Goal: Task Accomplishment & Management: Manage account settings

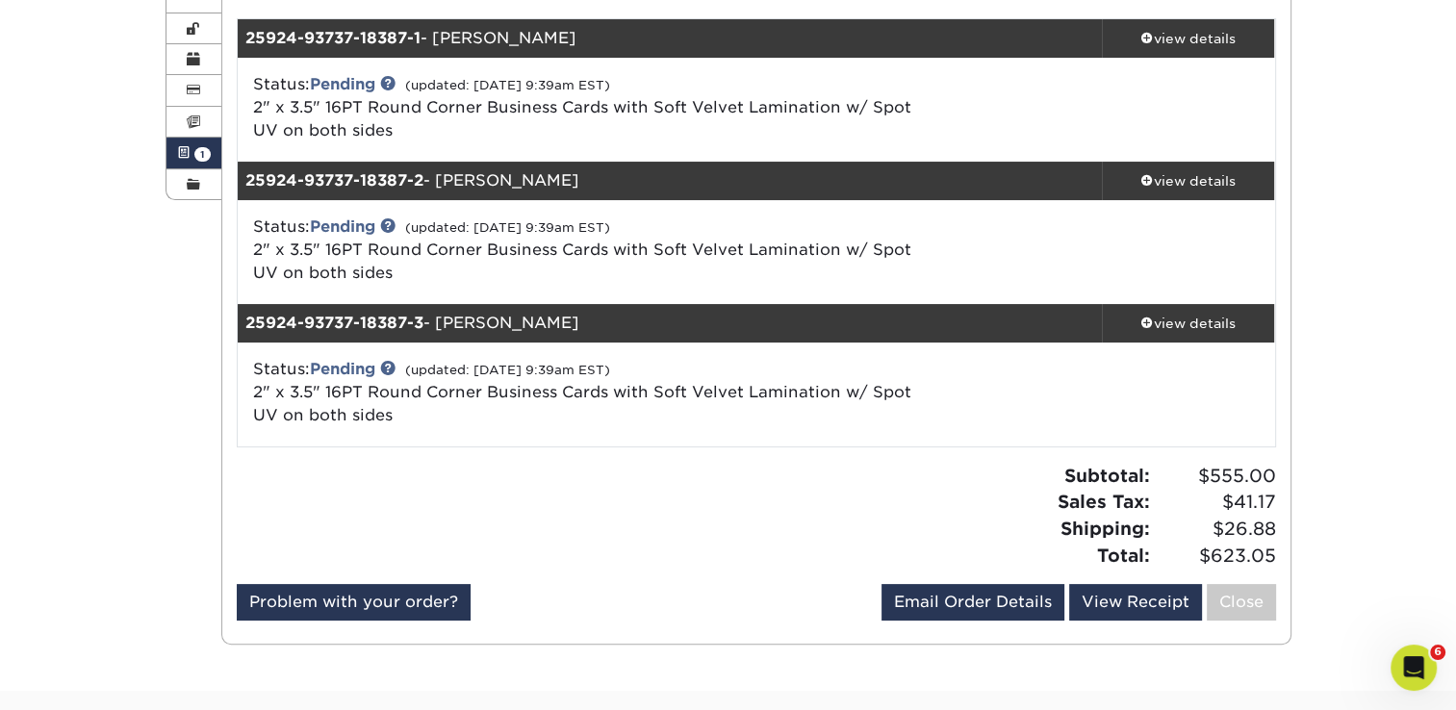
scroll to position [192, 0]
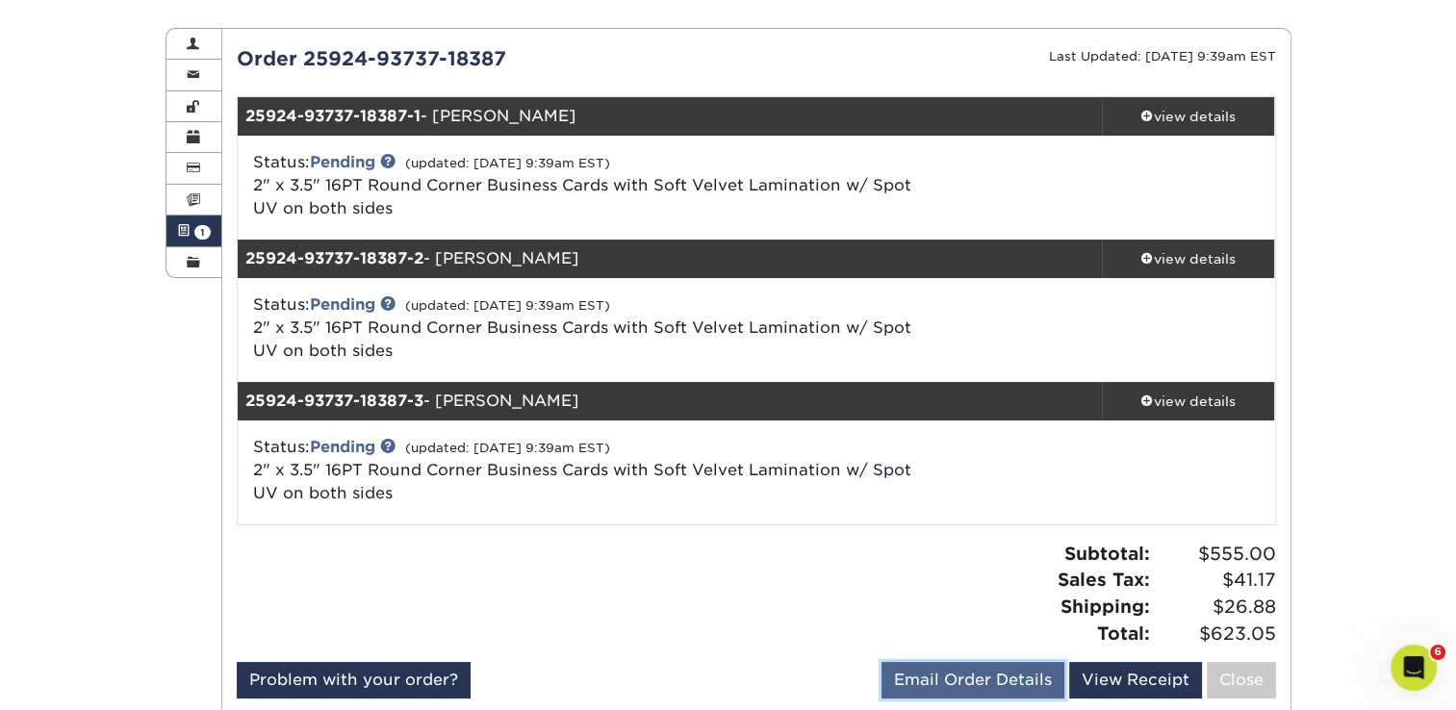
click at [987, 673] on link "Email Order Details" at bounding box center [972, 680] width 183 height 37
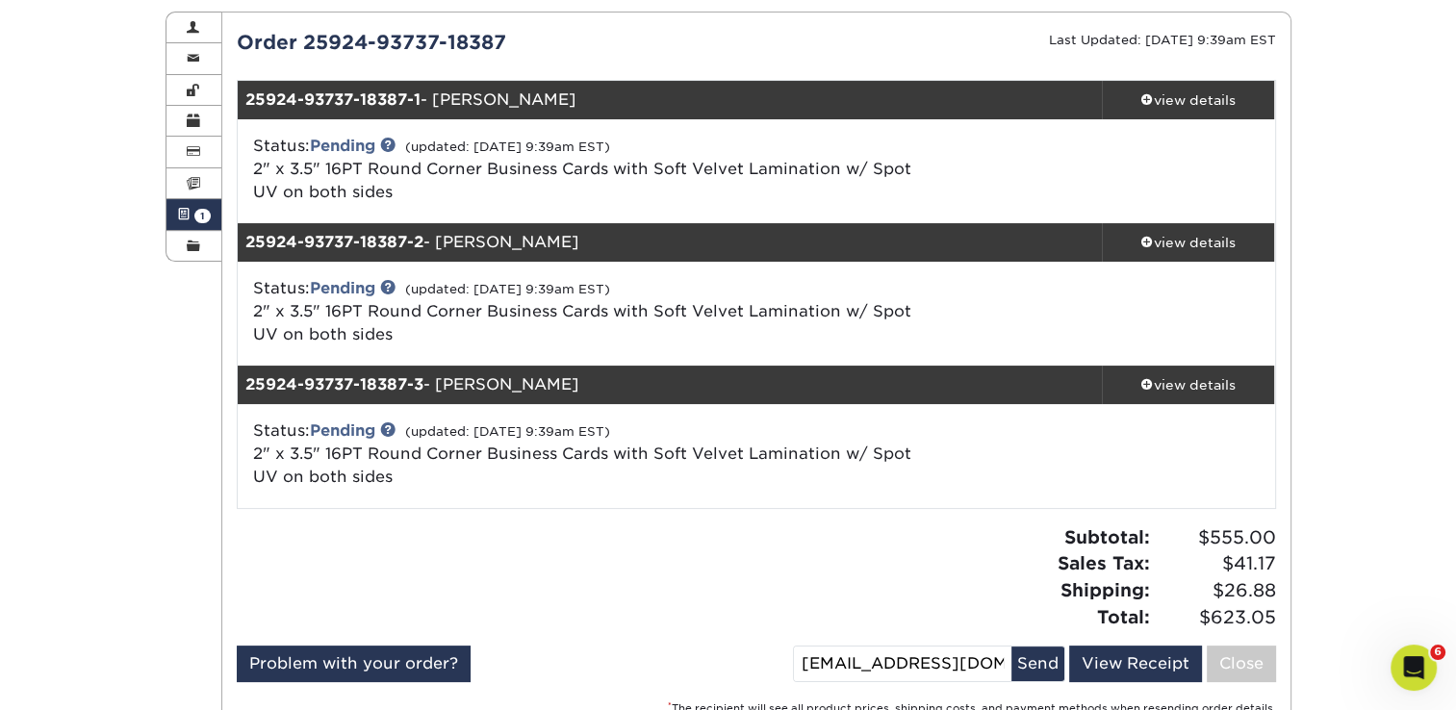
scroll to position [289, 0]
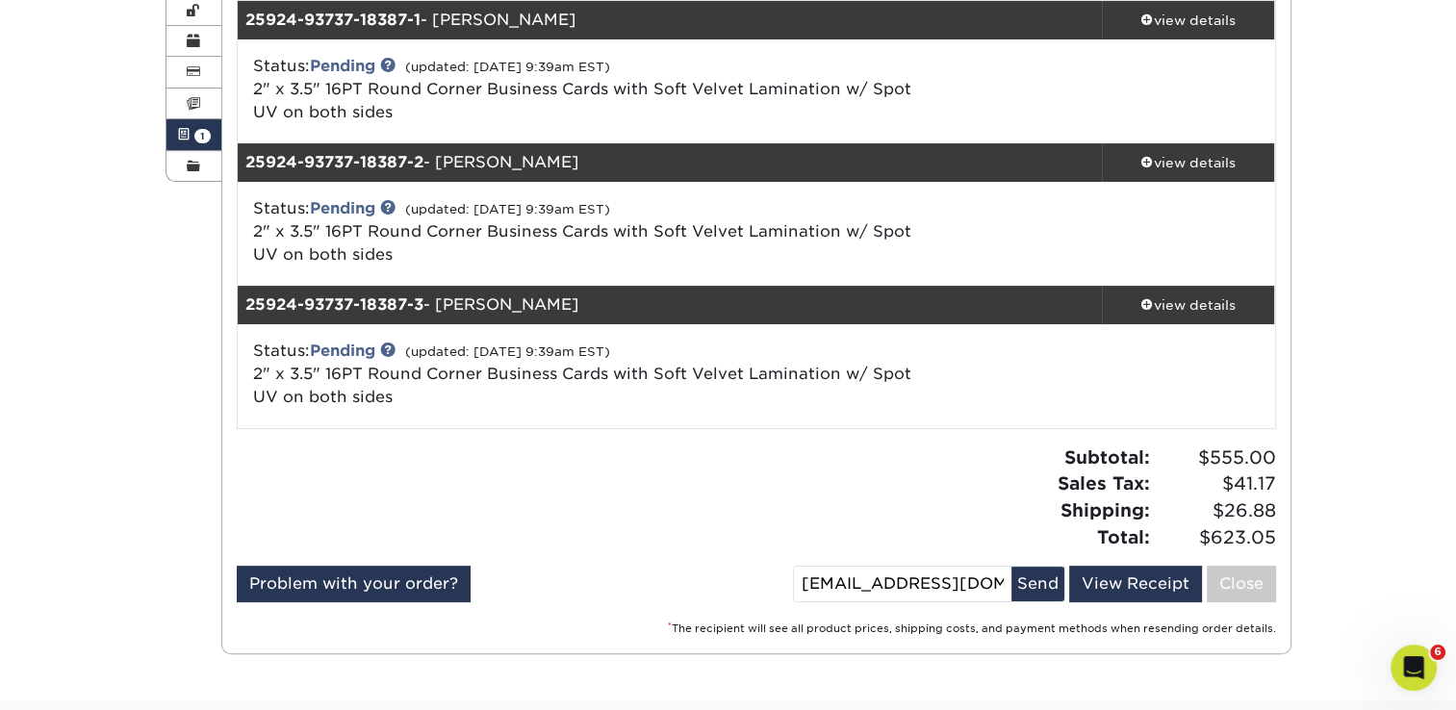
drag, startPoint x: 1390, startPoint y: 275, endPoint x: 1374, endPoint y: 277, distance: 15.5
click at [1390, 275] on div "Active Orders Account Overview Contact Information Change Password Address Book…" at bounding box center [728, 292] width 1456 height 815
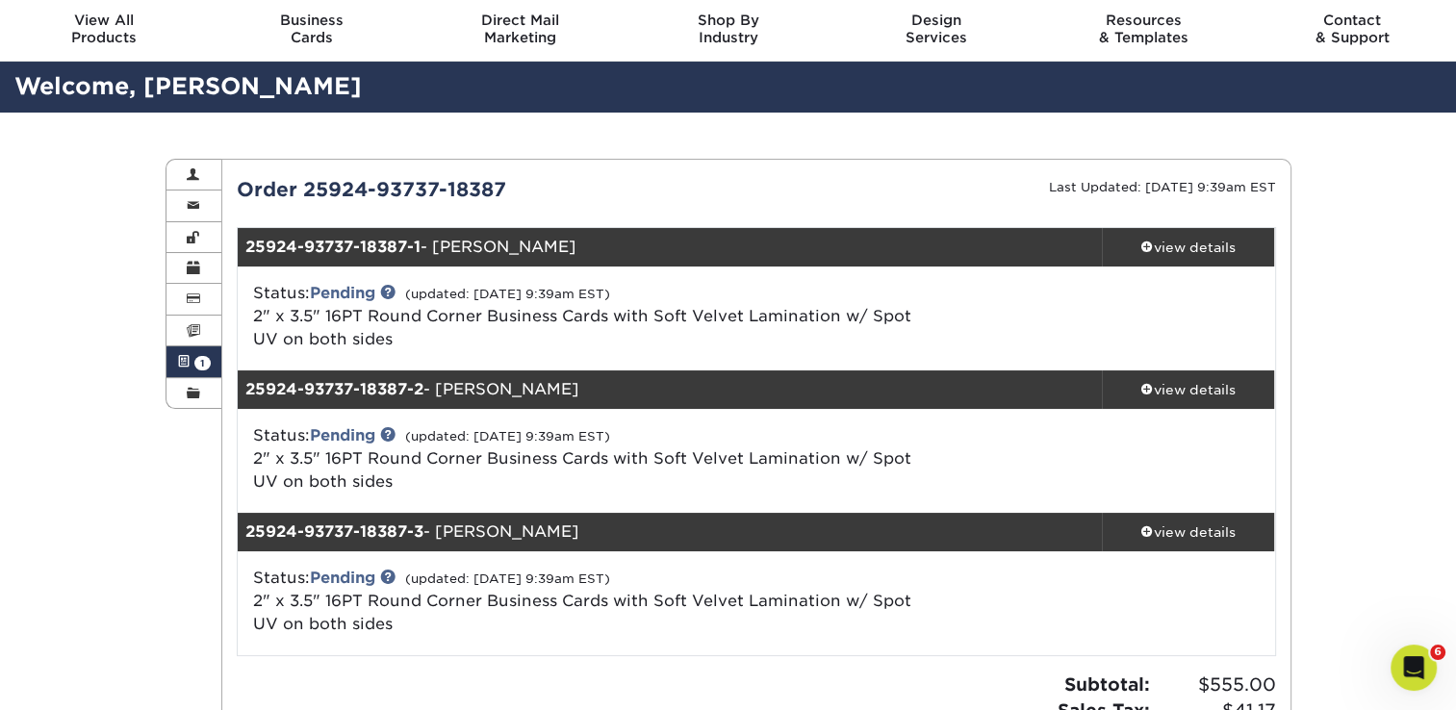
scroll to position [0, 0]
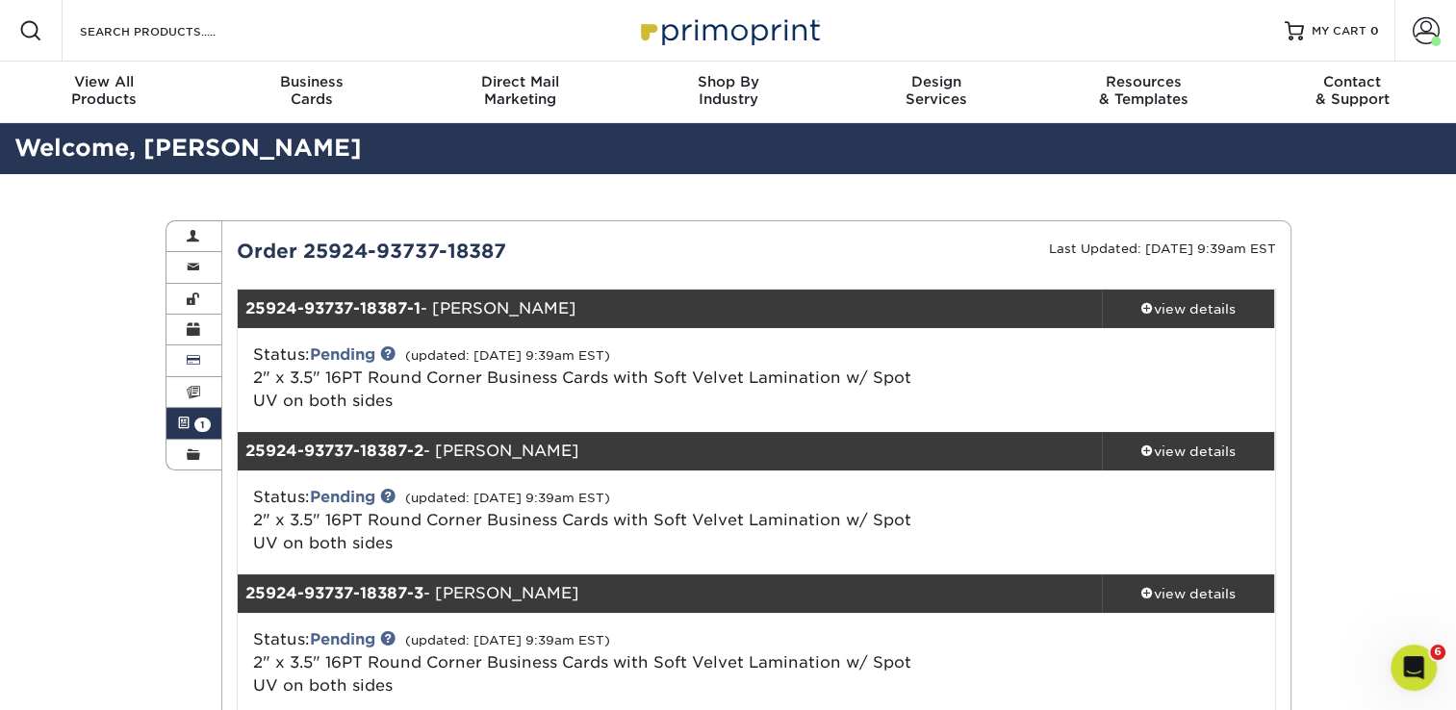
drag, startPoint x: 192, startPoint y: 352, endPoint x: 252, endPoint y: 354, distance: 59.7
click at [192, 352] on link "Billing & Payment Info" at bounding box center [194, 360] width 56 height 31
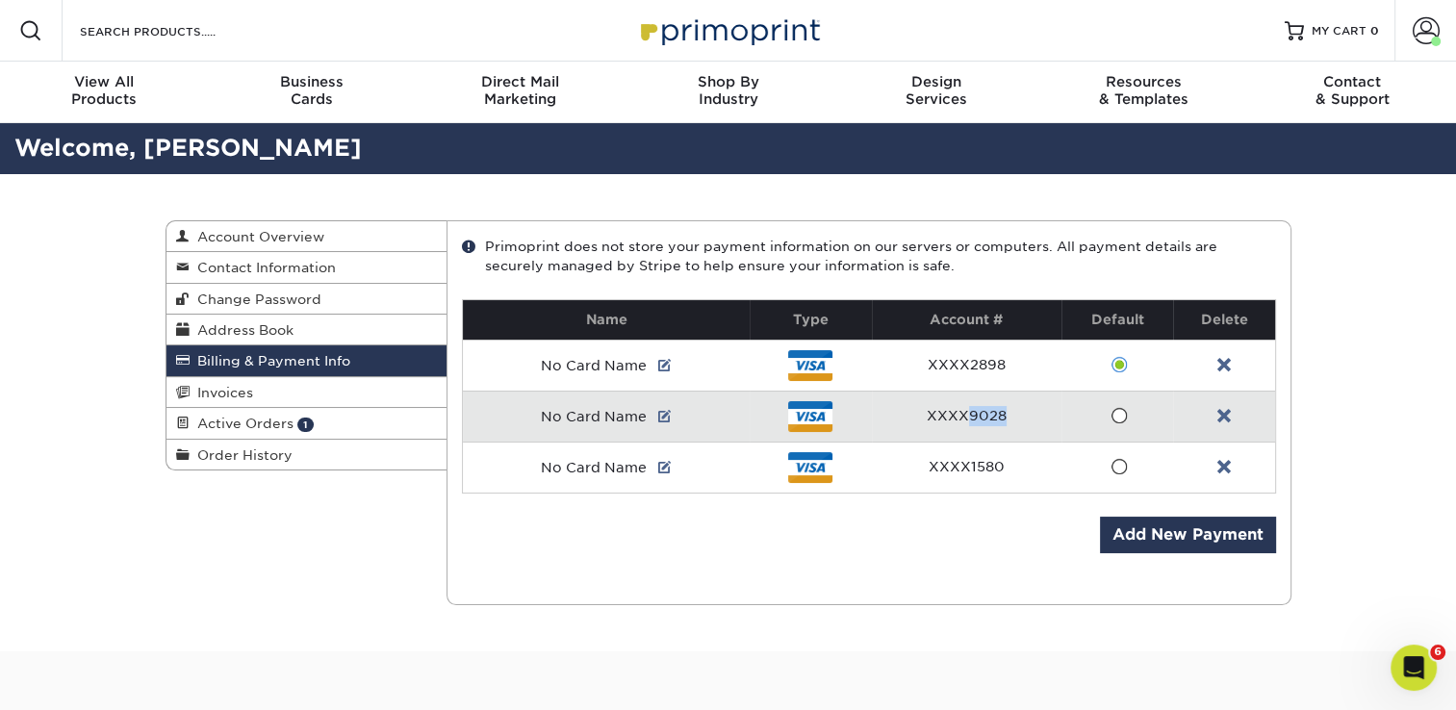
drag, startPoint x: 974, startPoint y: 414, endPoint x: 1023, endPoint y: 410, distance: 49.2
click at [1023, 410] on td "XXXX9028" at bounding box center [967, 416] width 190 height 51
click at [799, 599] on div "Current Orders 1 Active 0 Missing Files" at bounding box center [868, 412] width 845 height 385
click at [252, 437] on link "Active Orders 1" at bounding box center [306, 423] width 281 height 31
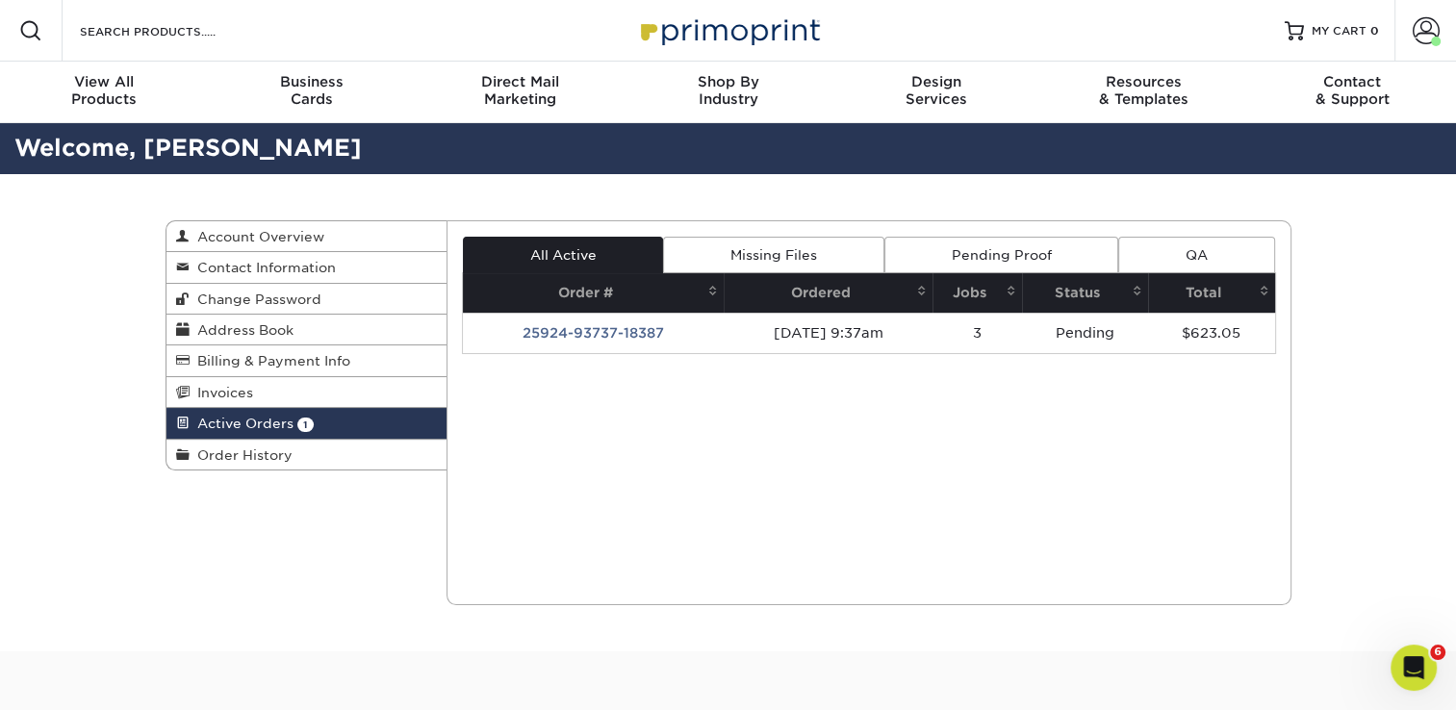
click at [77, 230] on div "Active Orders Account Overview Contact Information Change Password Address Book…" at bounding box center [728, 412] width 1456 height 477
click at [122, 618] on div "Active Orders Account Overview Contact Information Change Password Address Book…" at bounding box center [728, 412] width 1456 height 477
click at [262, 357] on span "Billing & Payment Info" at bounding box center [270, 360] width 161 height 15
